Goal: Information Seeking & Learning: Learn about a topic

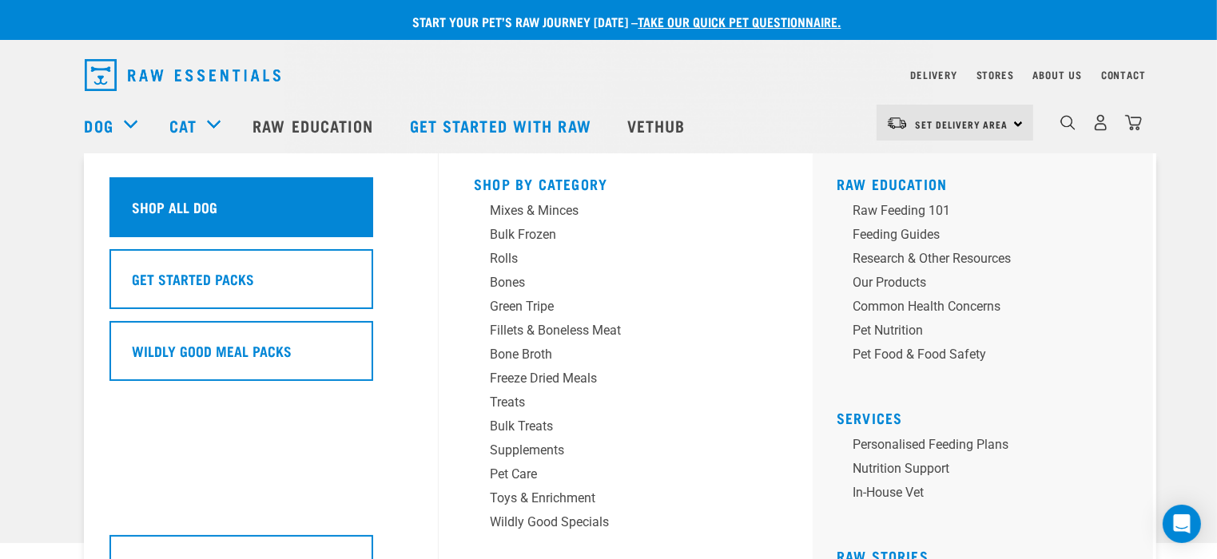
click at [214, 198] on h5 "Shop All Dog" at bounding box center [175, 207] width 85 height 21
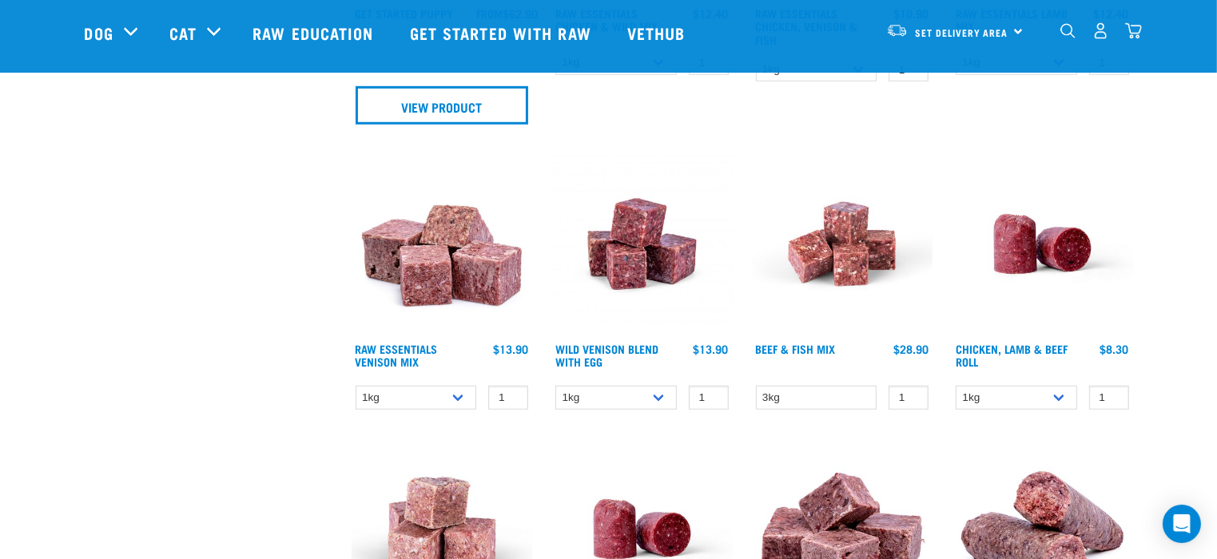
scroll to position [1118, 0]
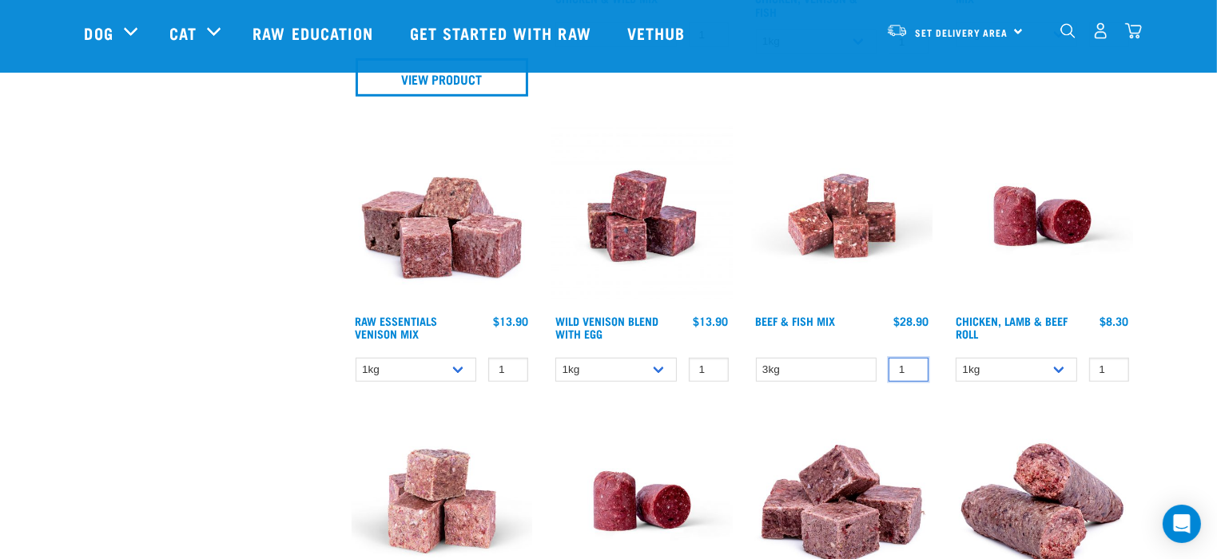
click at [893, 370] on input "1" at bounding box center [908, 370] width 40 height 25
click at [1102, 382] on div "Chicken, Lamb & Beef Roll 1 0 100 0 100 0 100" at bounding box center [1042, 258] width 201 height 285
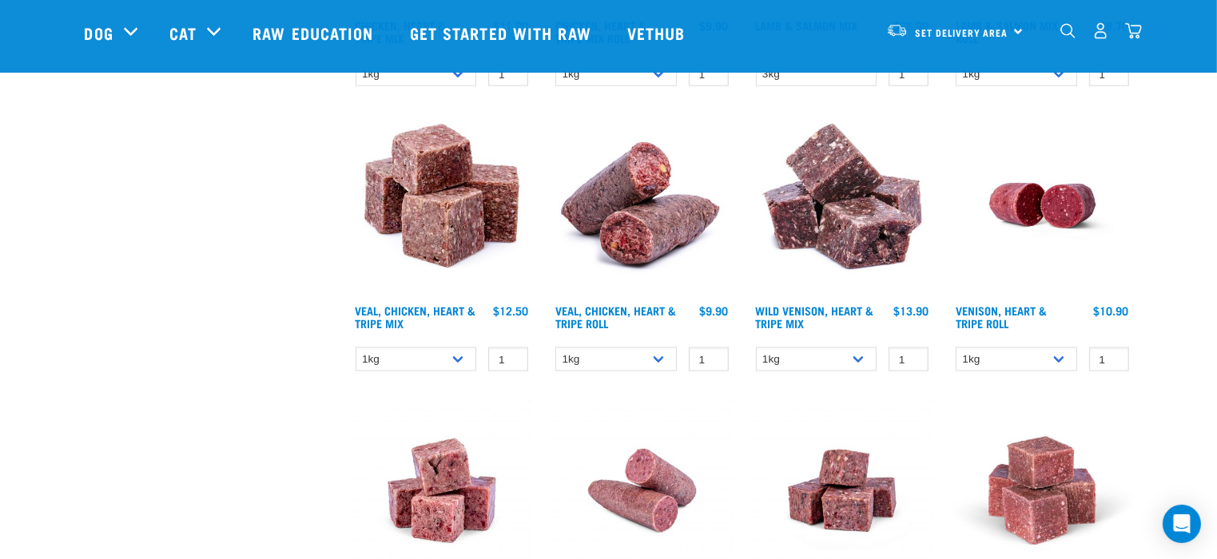
scroll to position [2237, 0]
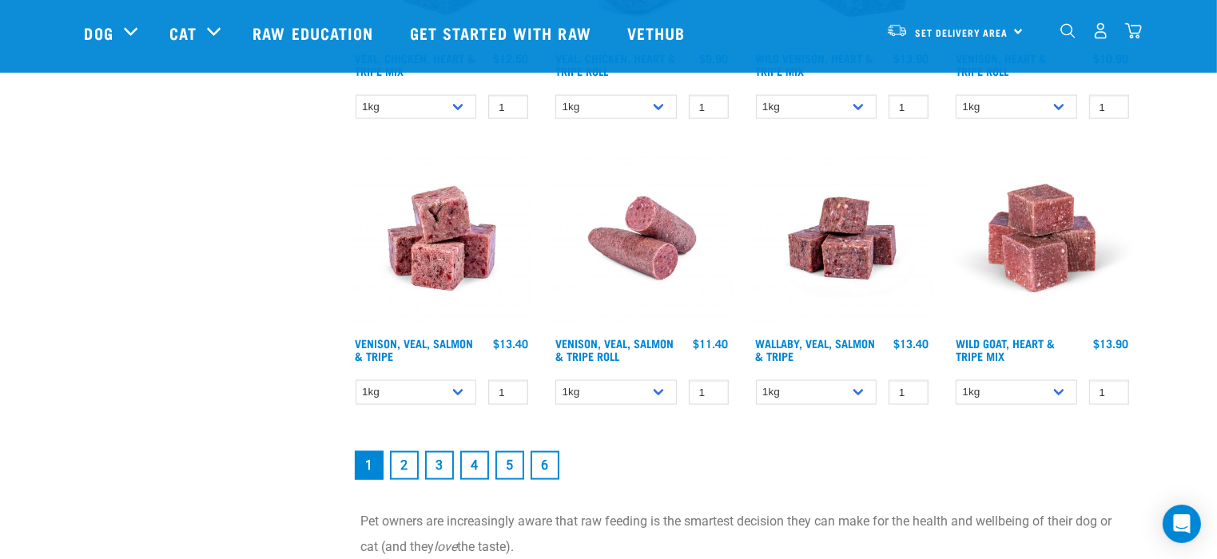
click at [405, 461] on link "2" at bounding box center [404, 465] width 29 height 29
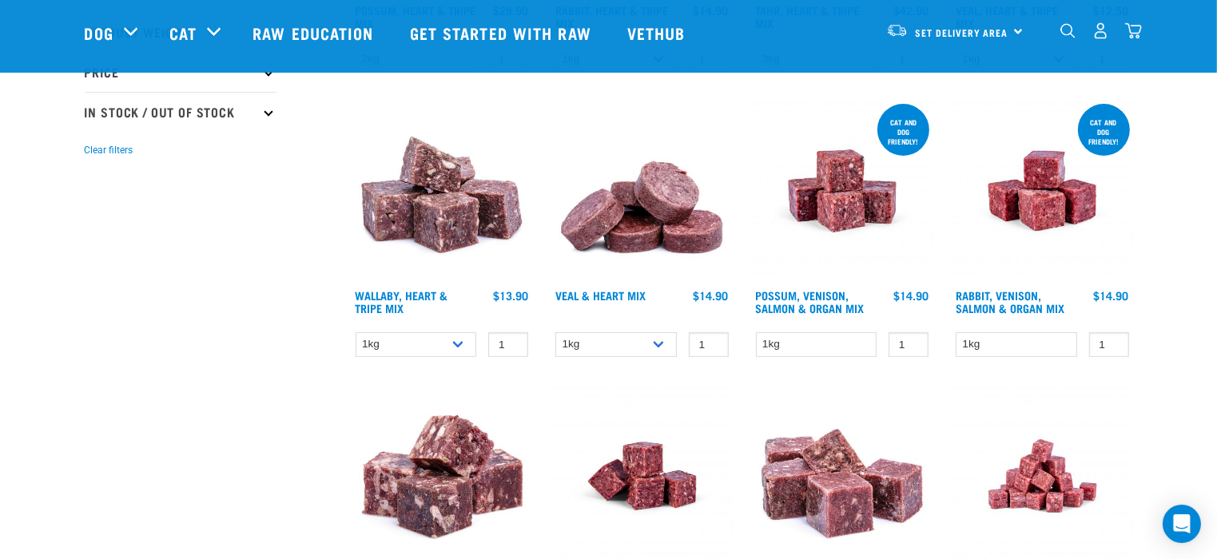
scroll to position [559, 0]
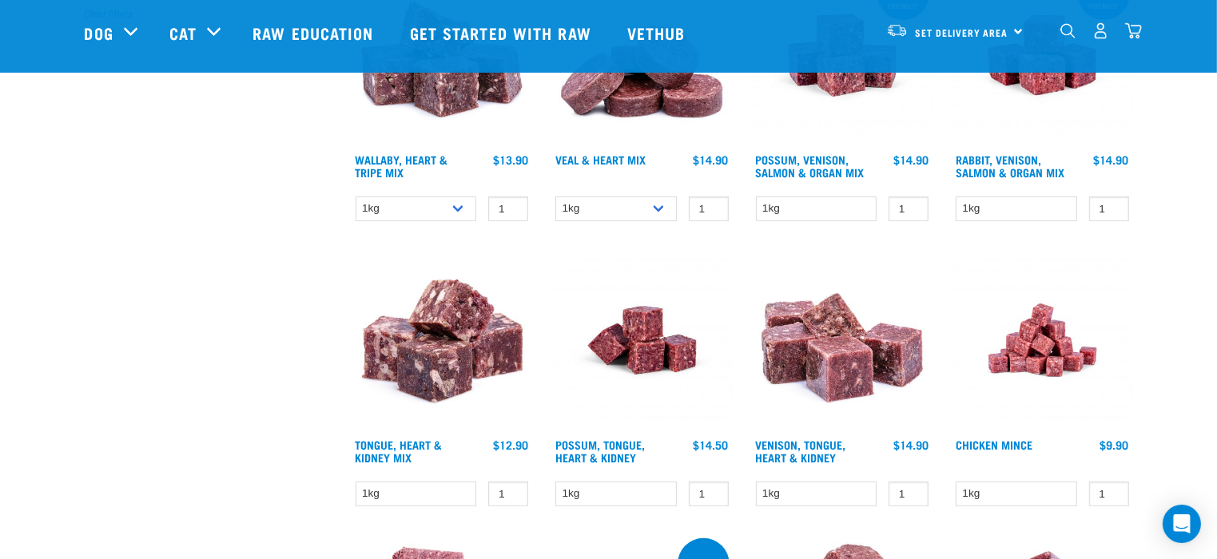
click at [1044, 356] on img at bounding box center [1041, 340] width 181 height 181
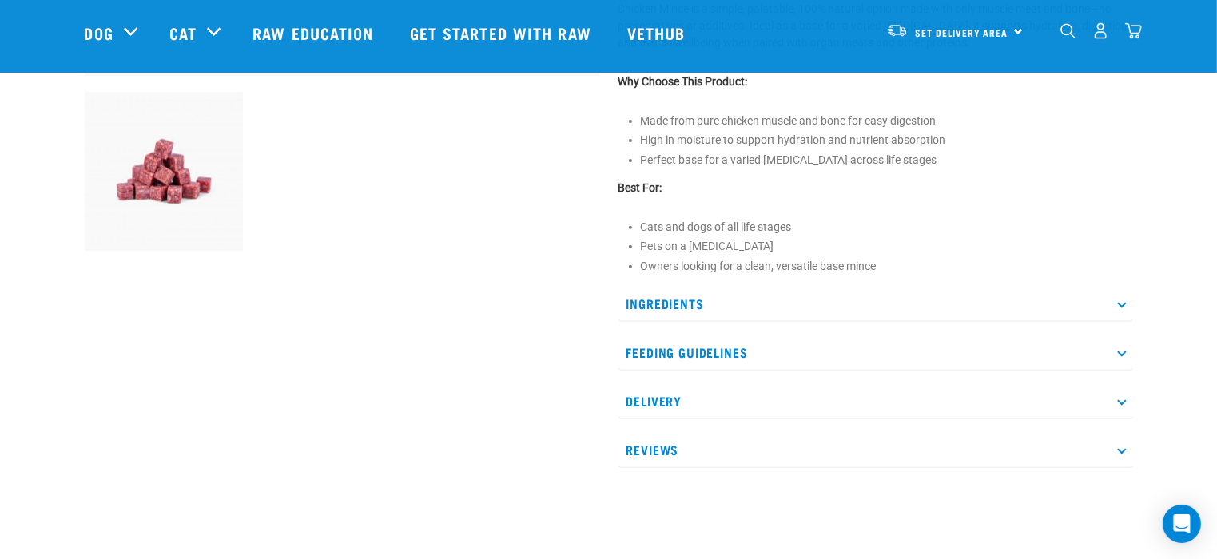
scroll to position [639, 0]
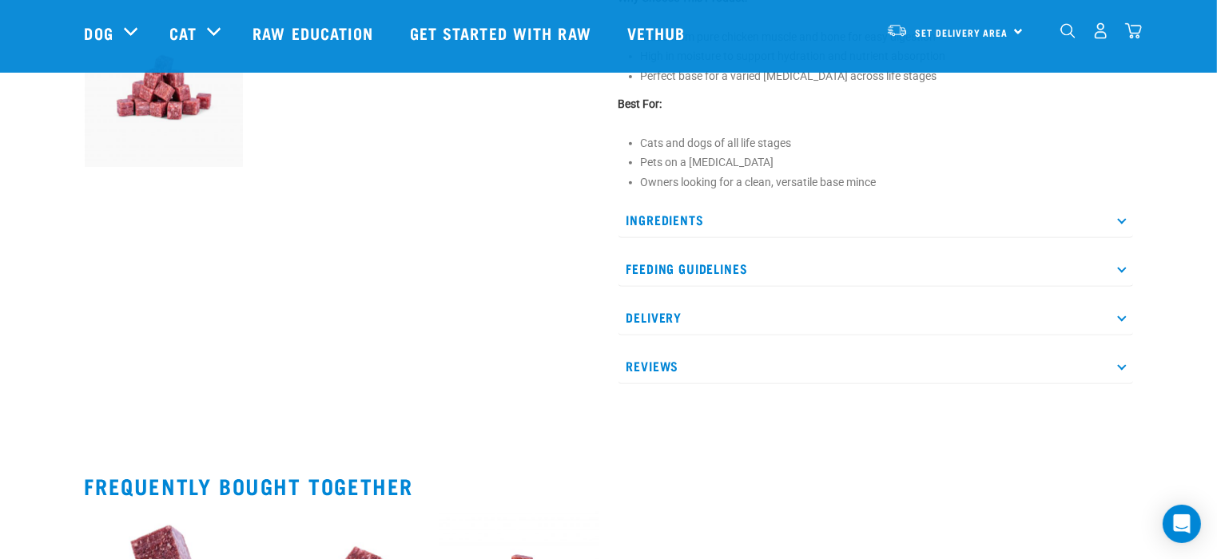
click at [654, 214] on p "Ingredients" at bounding box center [875, 220] width 514 height 36
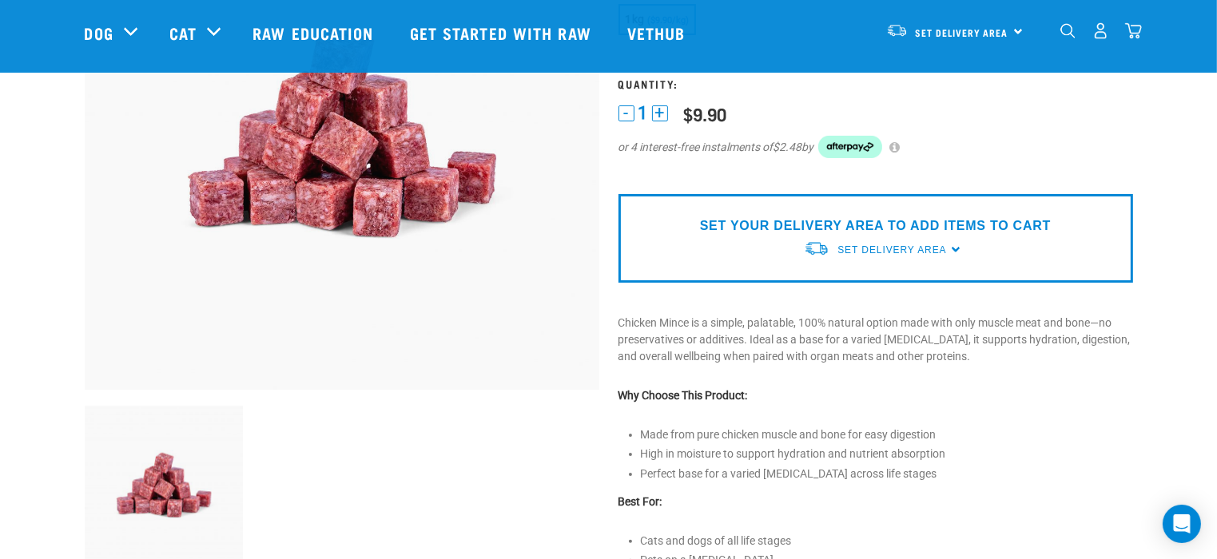
scroll to position [399, 0]
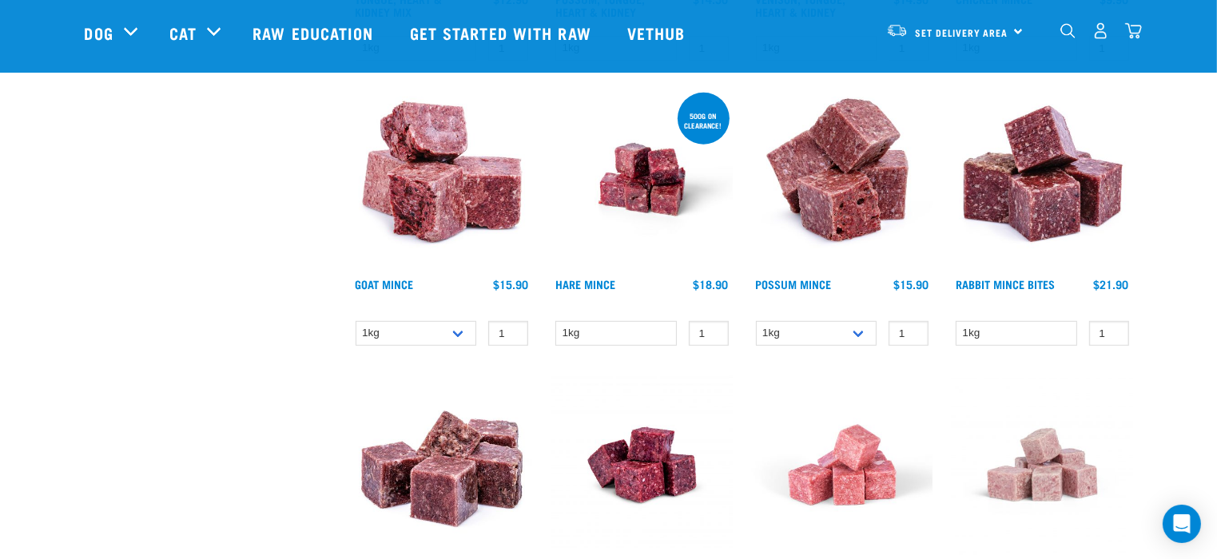
scroll to position [996, 0]
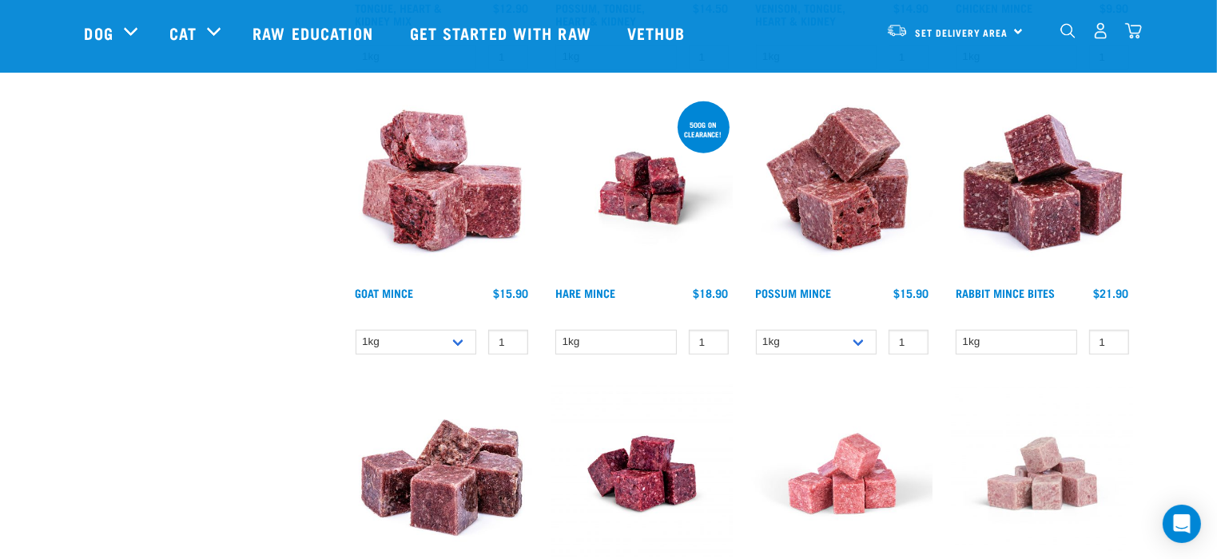
click at [856, 462] on img at bounding box center [842, 473] width 181 height 181
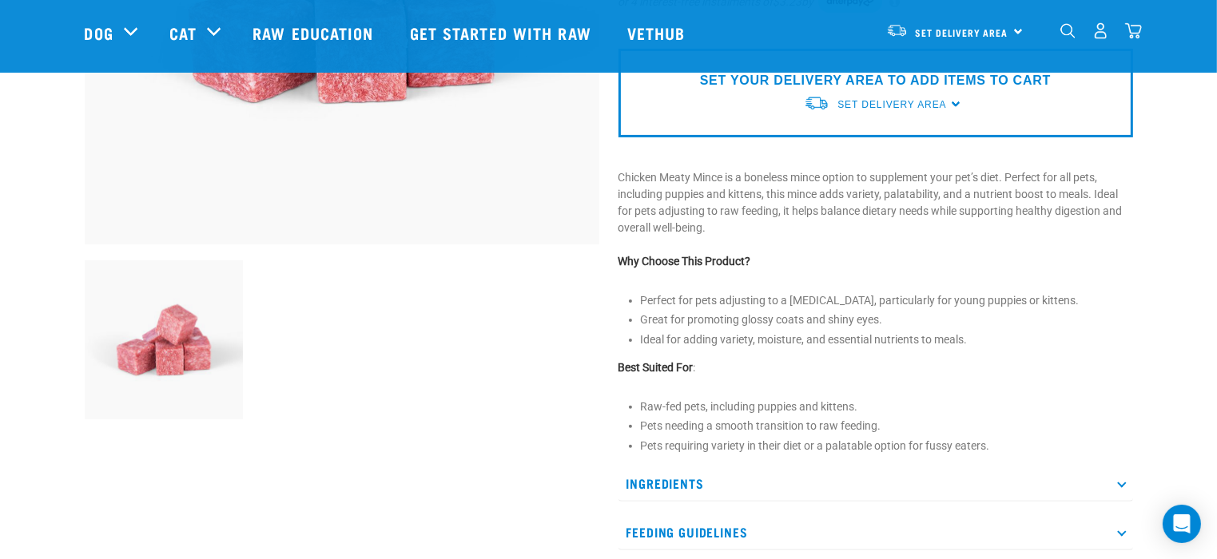
scroll to position [479, 0]
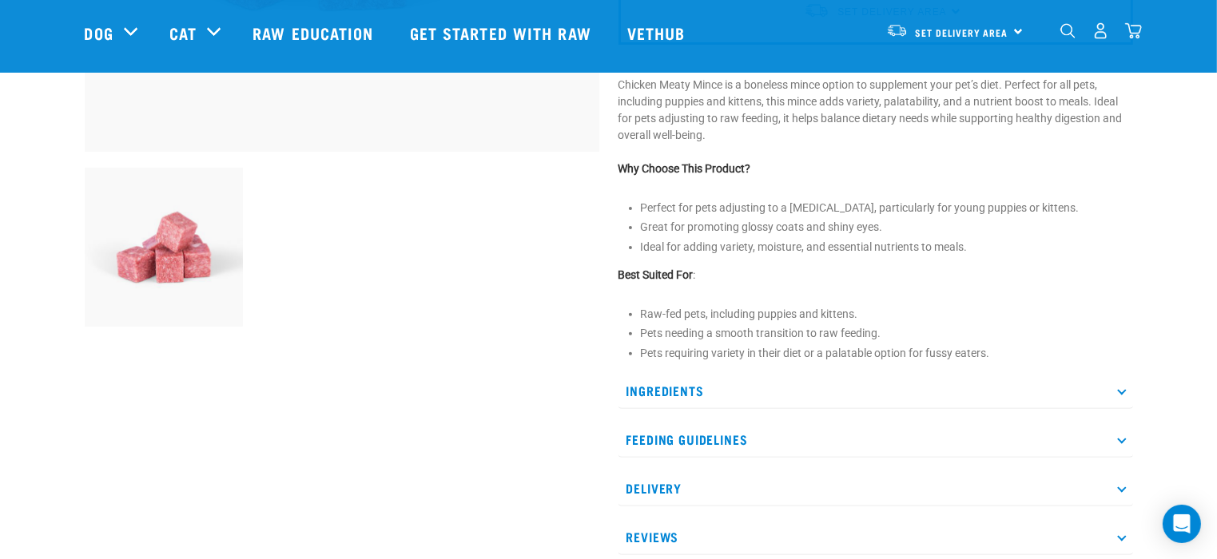
click at [649, 387] on p "Ingredients" at bounding box center [875, 391] width 514 height 36
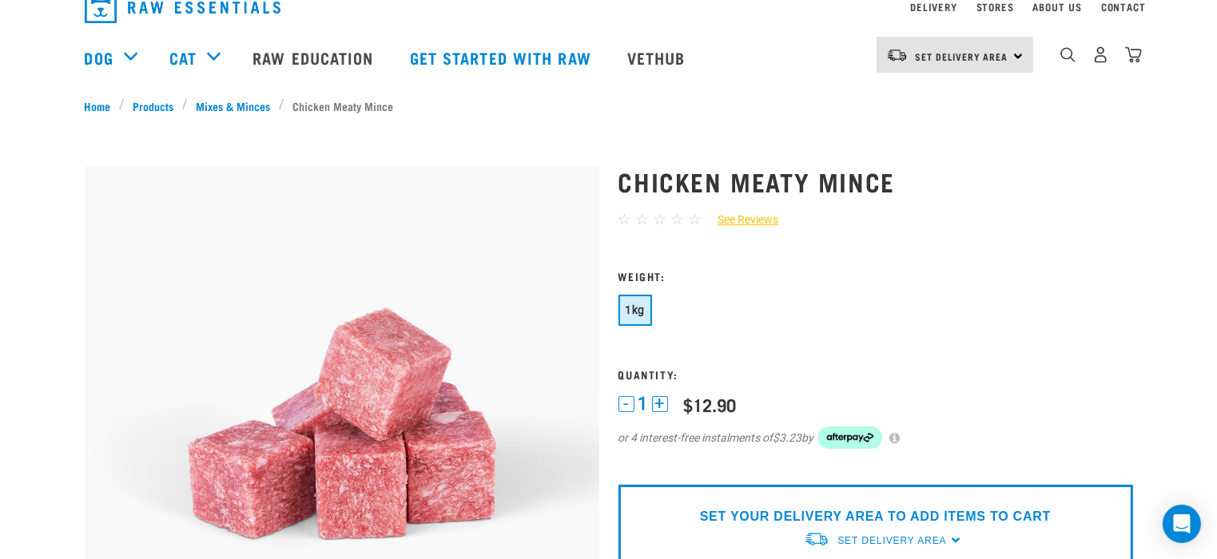
scroll to position [0, 0]
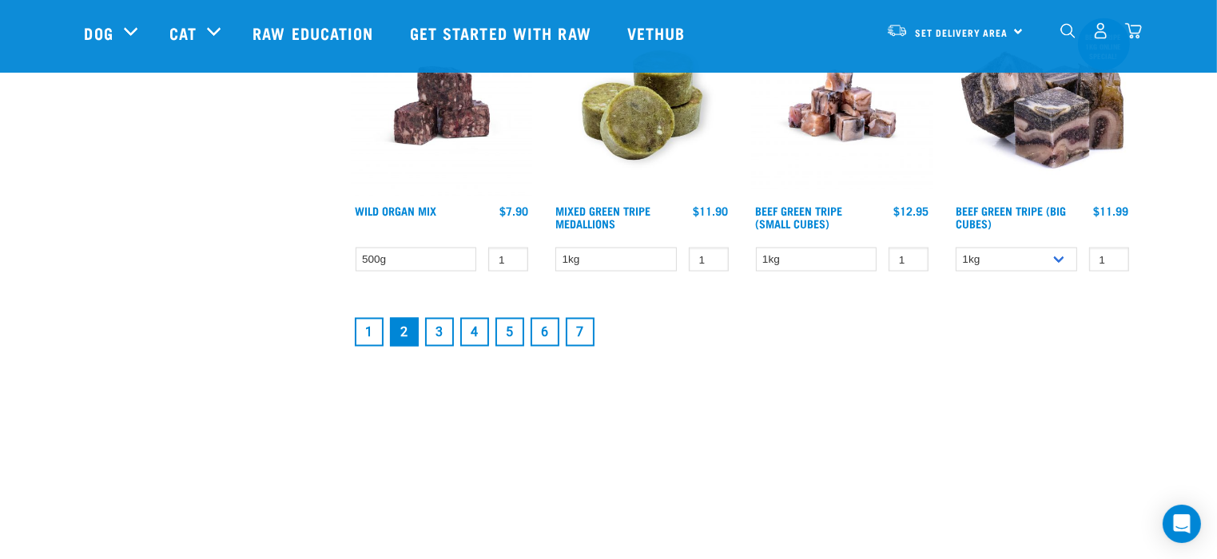
scroll to position [2312, 0]
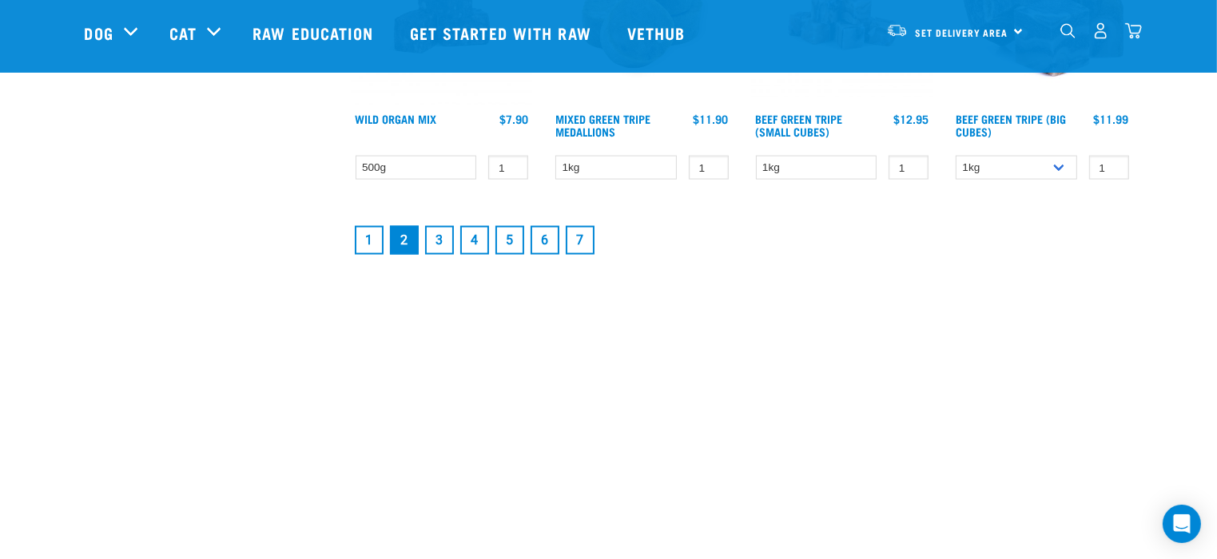
click at [442, 238] on link "3" at bounding box center [439, 240] width 29 height 29
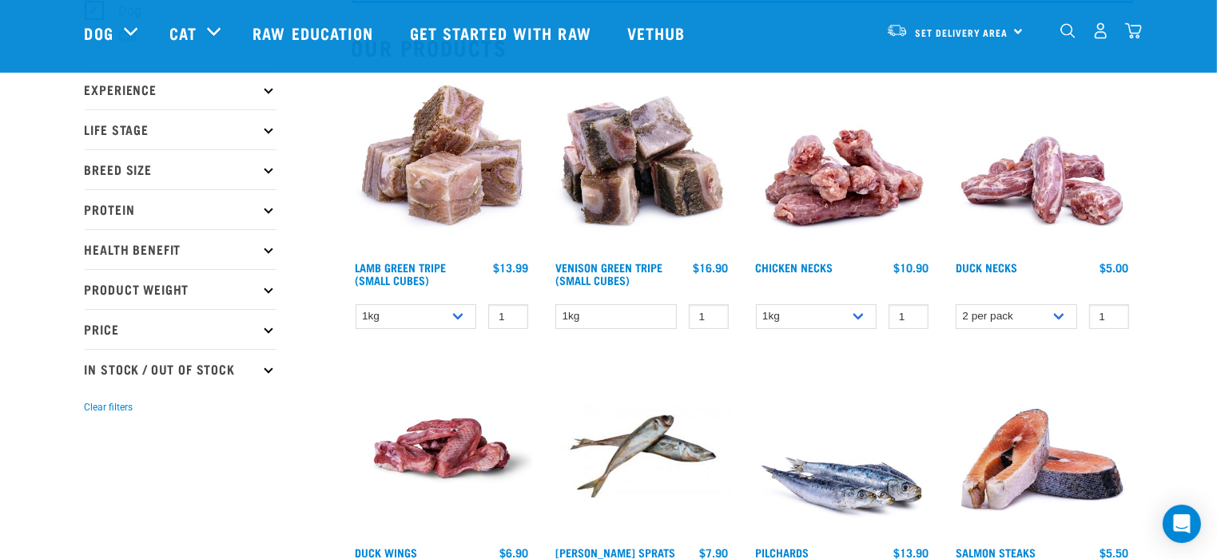
scroll to position [80, 0]
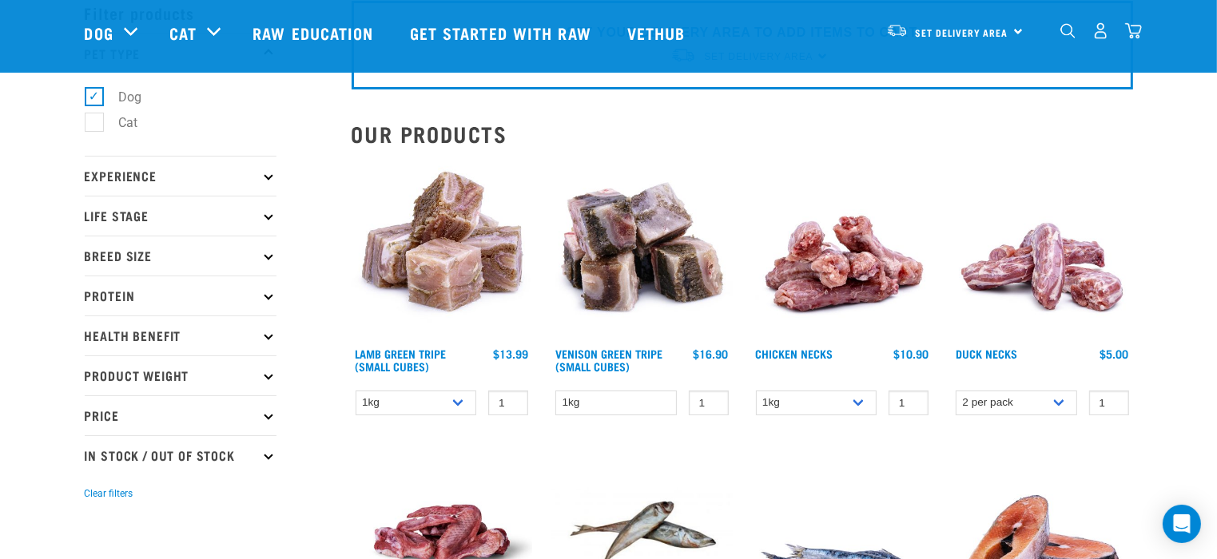
click at [834, 264] on img at bounding box center [842, 249] width 181 height 181
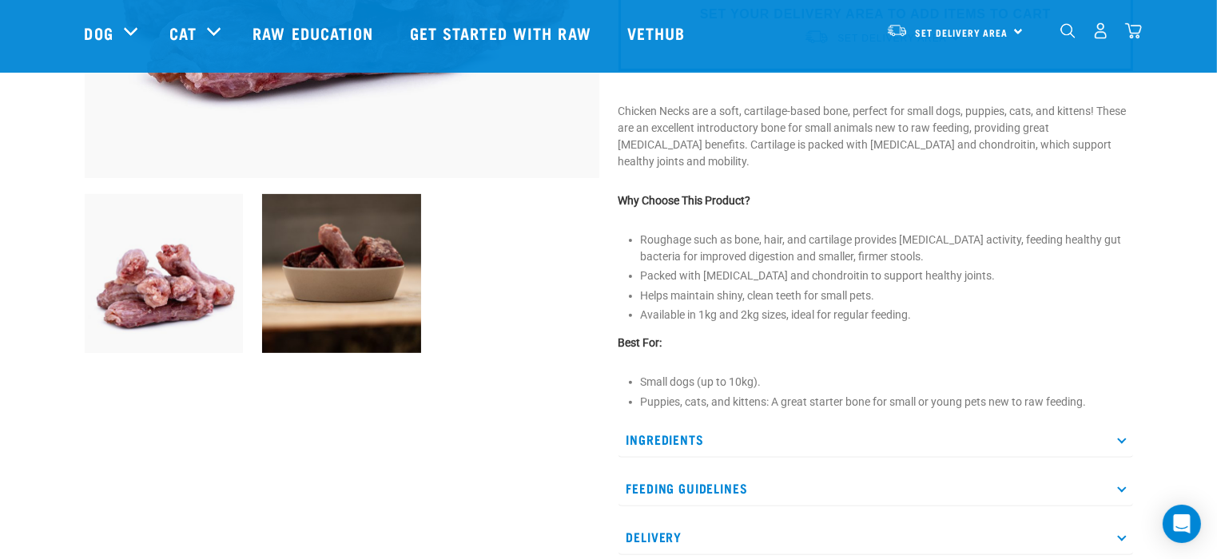
scroll to position [559, 0]
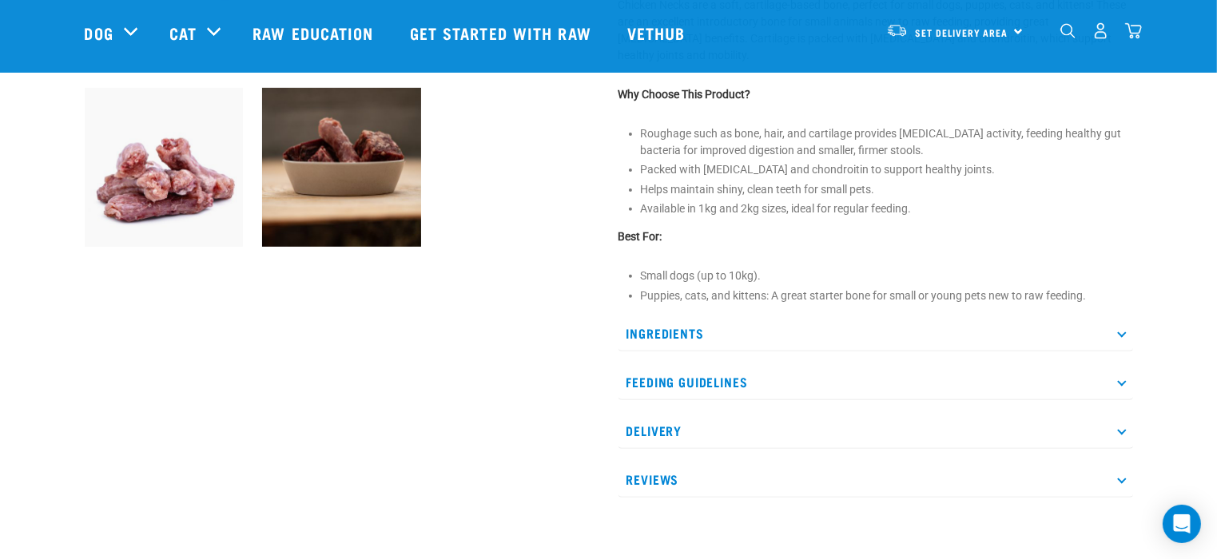
click at [685, 328] on p "Ingredients" at bounding box center [875, 334] width 514 height 36
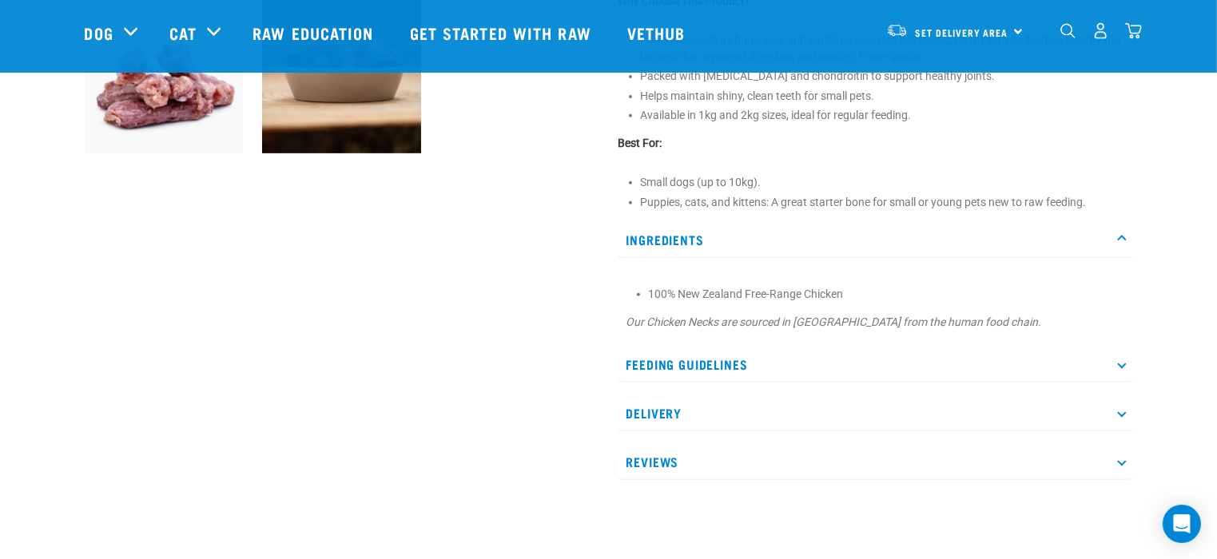
scroll to position [799, 0]
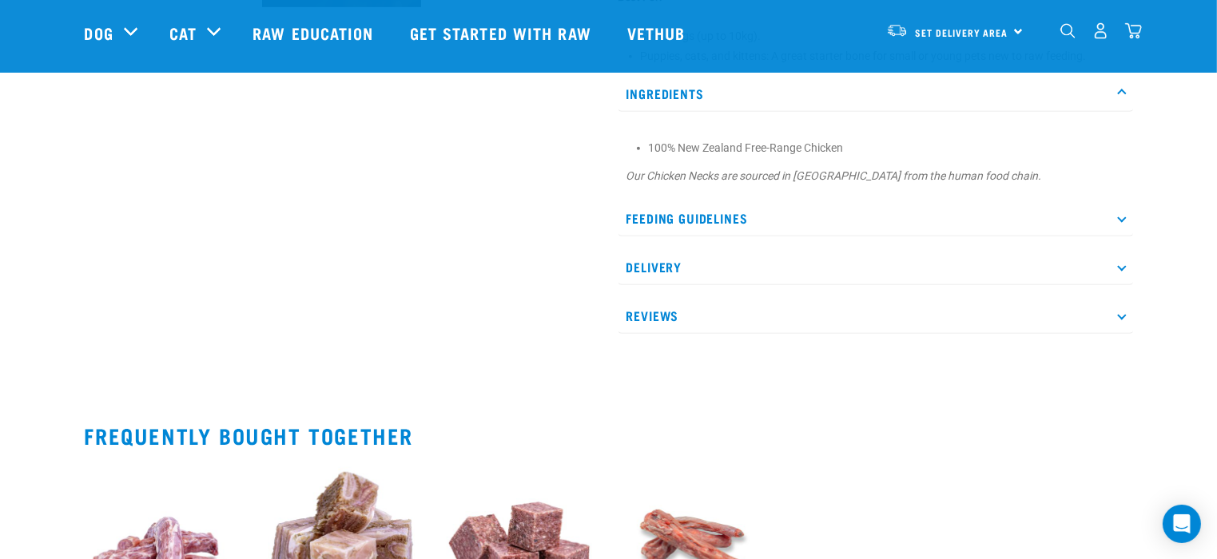
click at [723, 213] on p "Feeding Guidelines" at bounding box center [875, 219] width 514 height 36
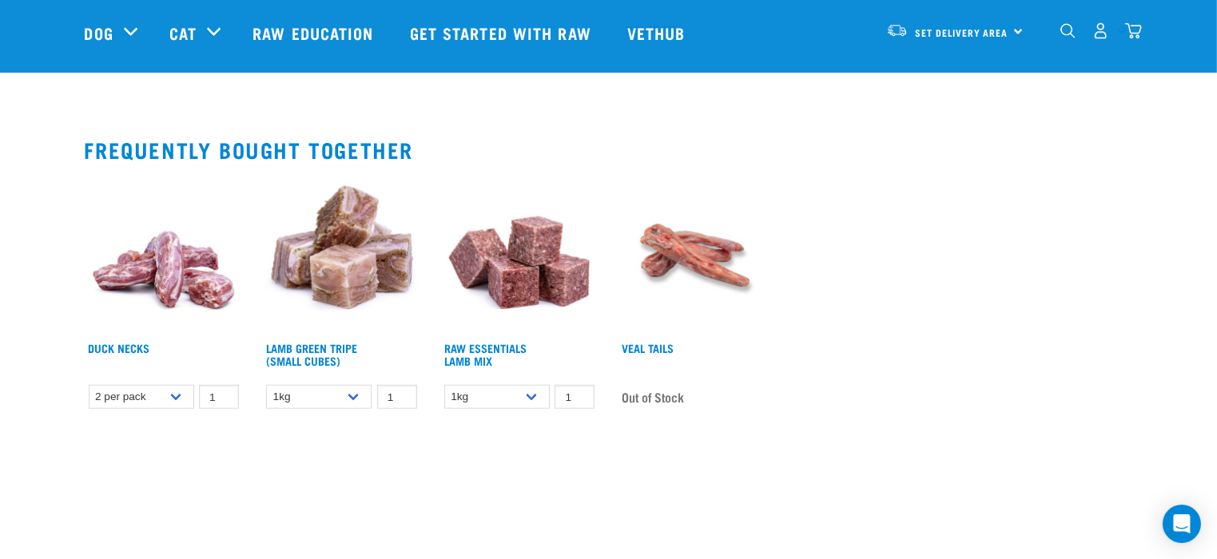
scroll to position [1358, 0]
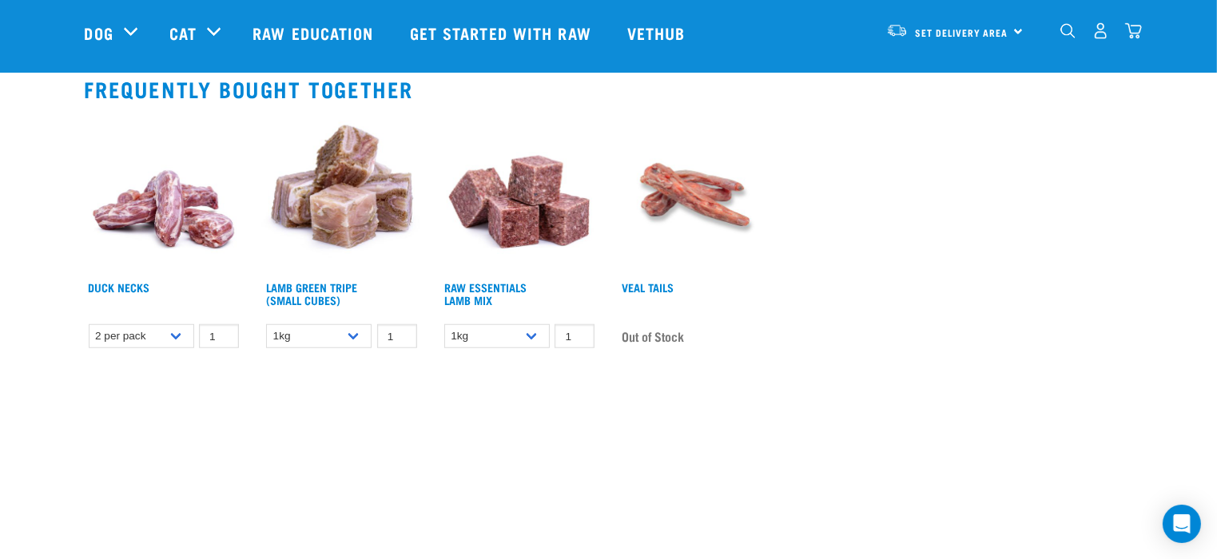
click at [164, 222] on img at bounding box center [164, 193] width 159 height 159
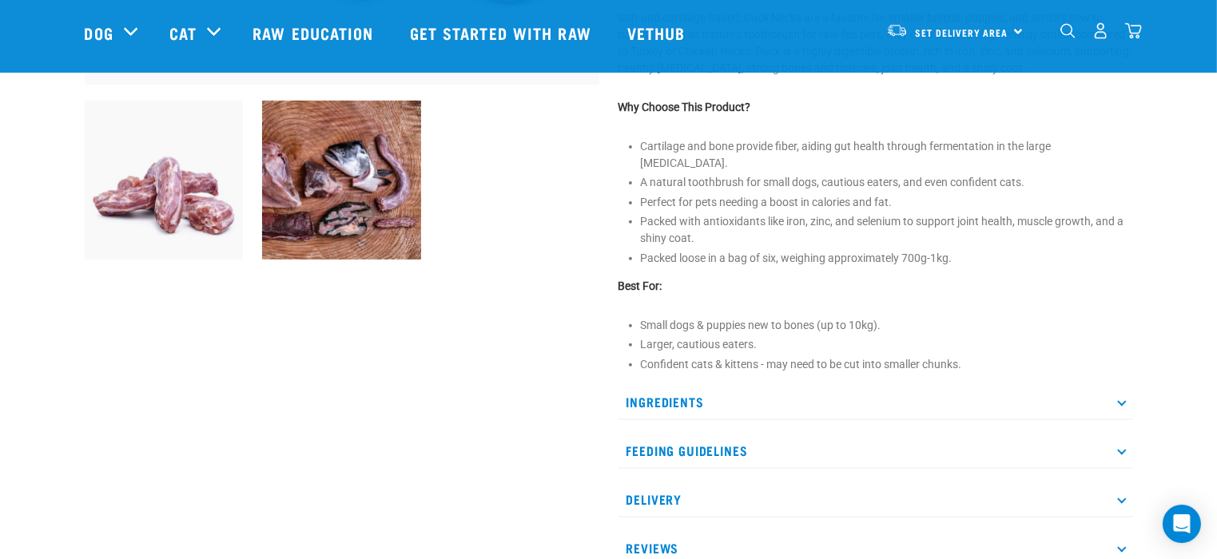
scroll to position [559, 0]
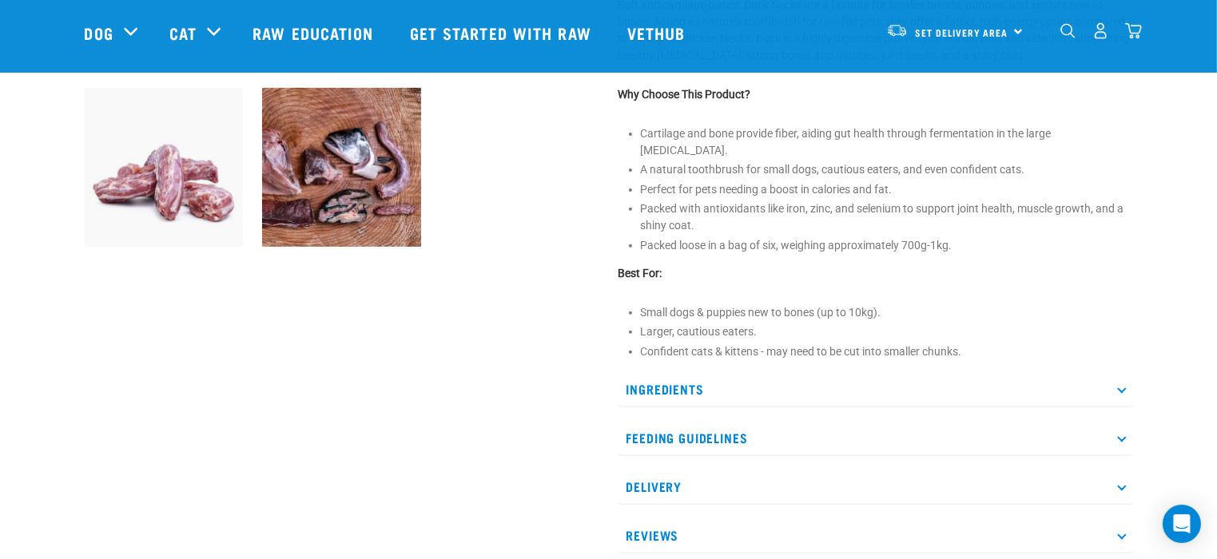
click at [715, 420] on p "Feeding Guidelines" at bounding box center [875, 438] width 514 height 36
